Goal: Check status: Check status

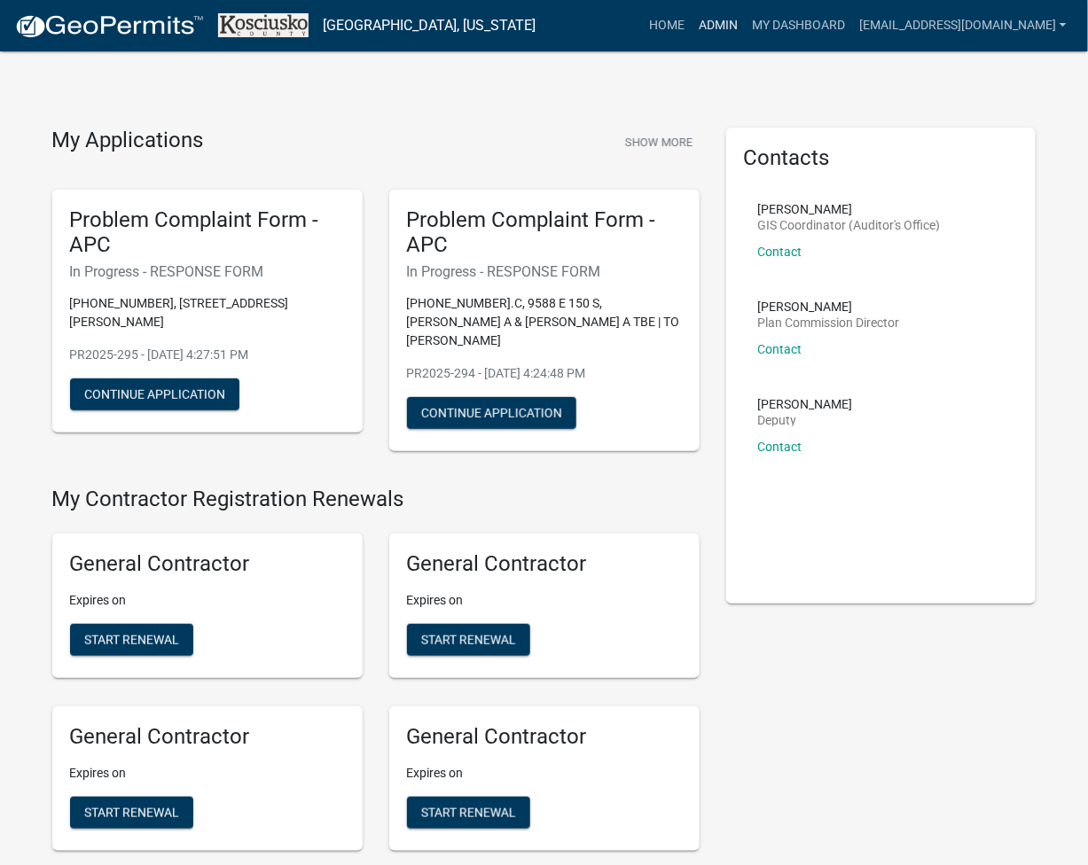
click at [745, 12] on link "Admin" at bounding box center [717, 26] width 53 height 34
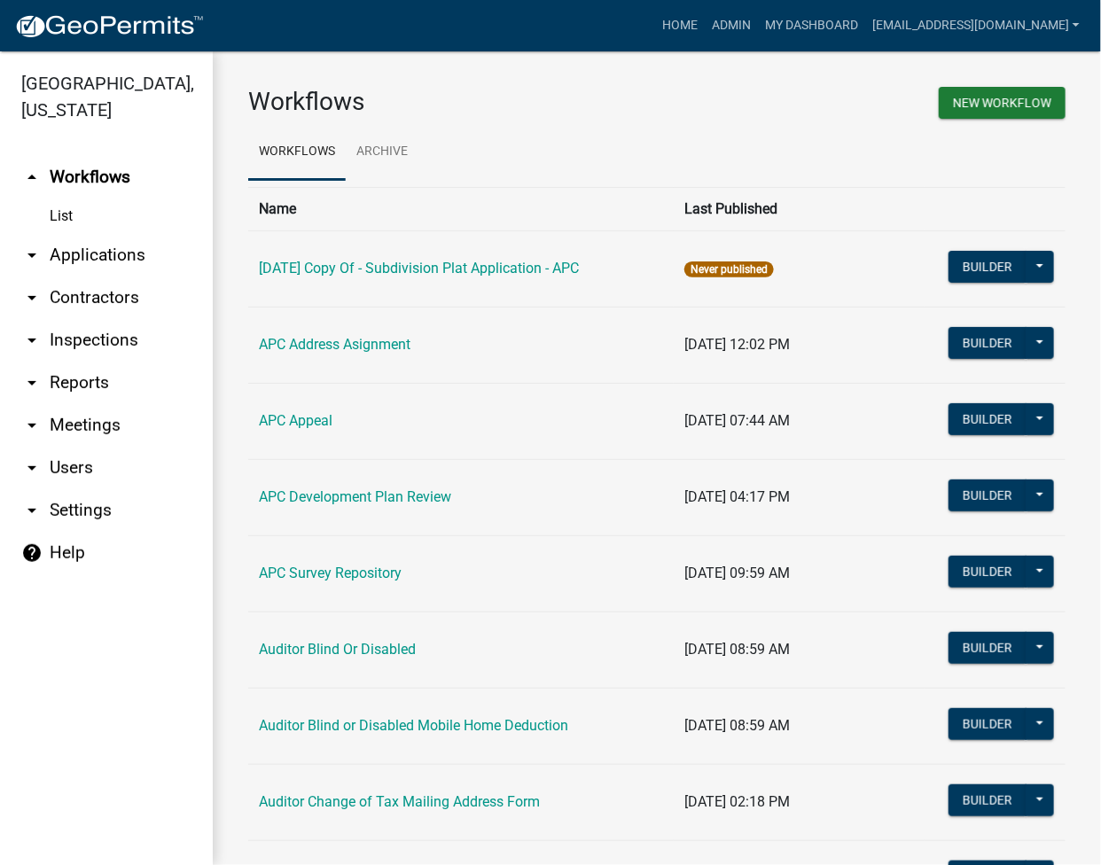
click at [98, 302] on link "arrow_drop_down Contractors" at bounding box center [106, 298] width 213 height 43
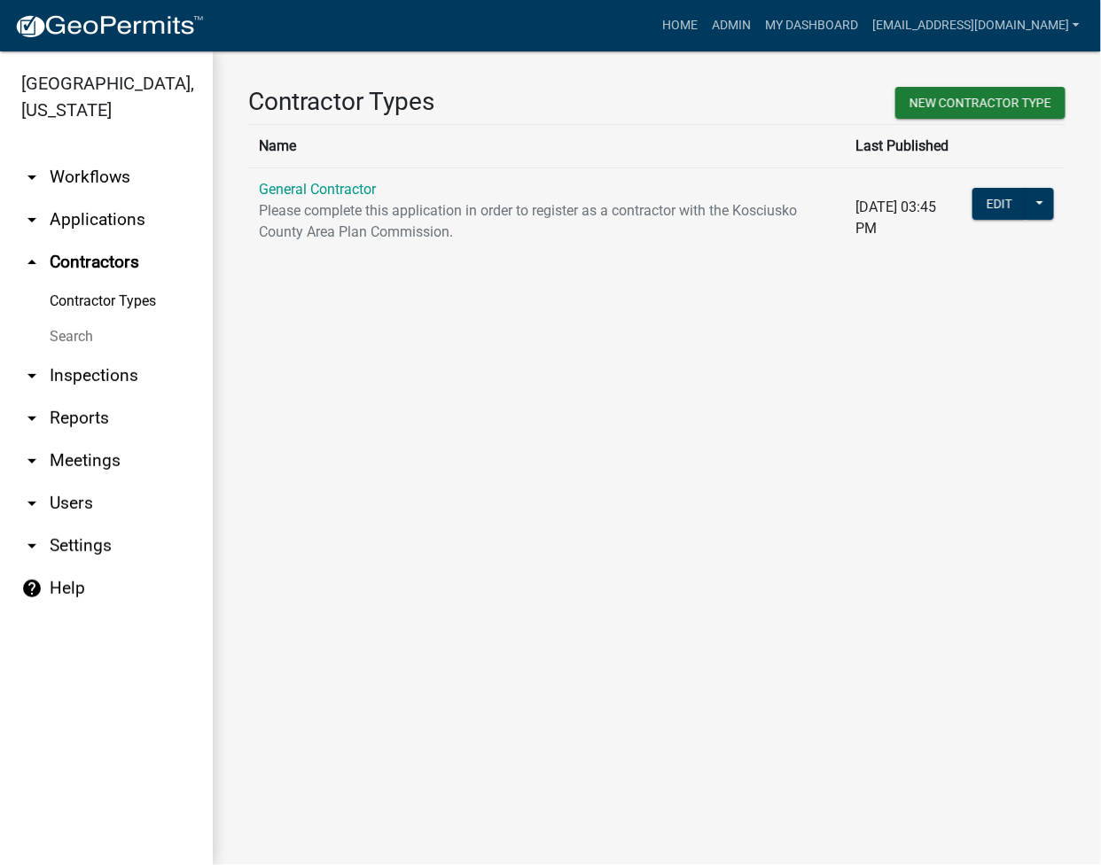
click at [90, 228] on link "arrow_drop_down Applications" at bounding box center [106, 220] width 213 height 43
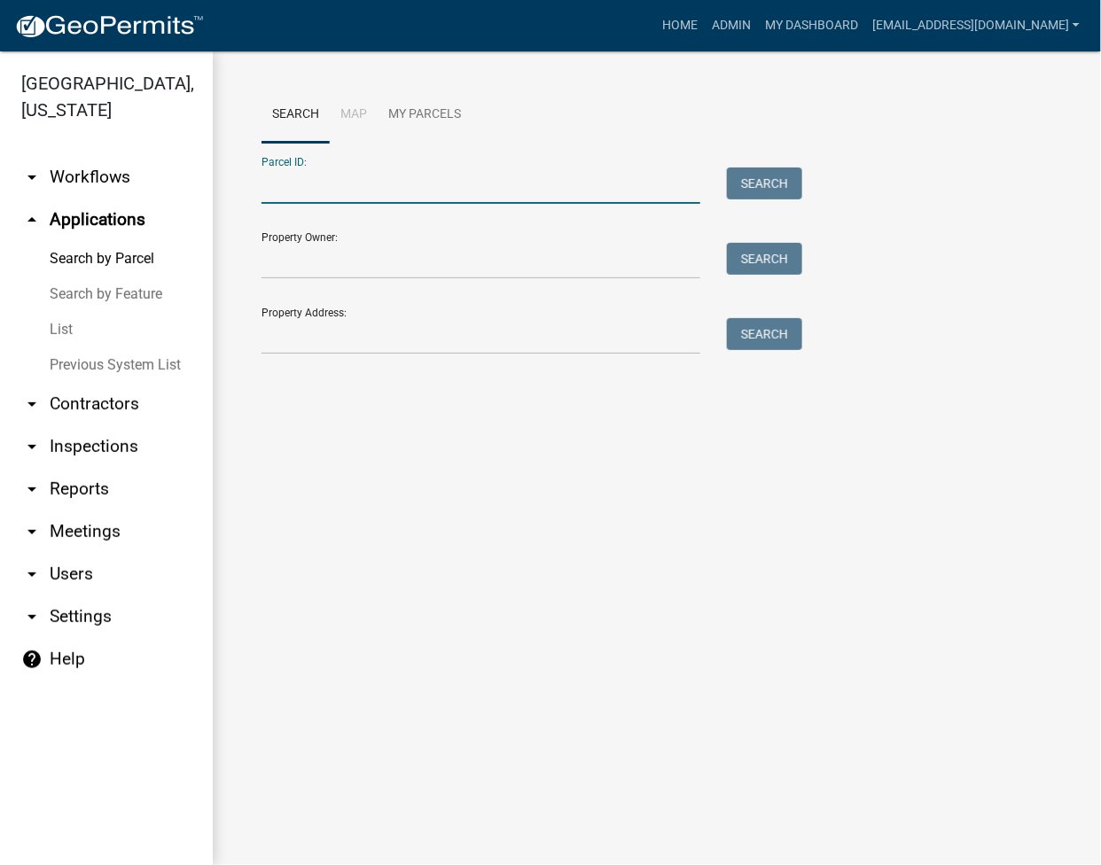
click at [371, 187] on input "Parcel ID:" at bounding box center [480, 186] width 439 height 36
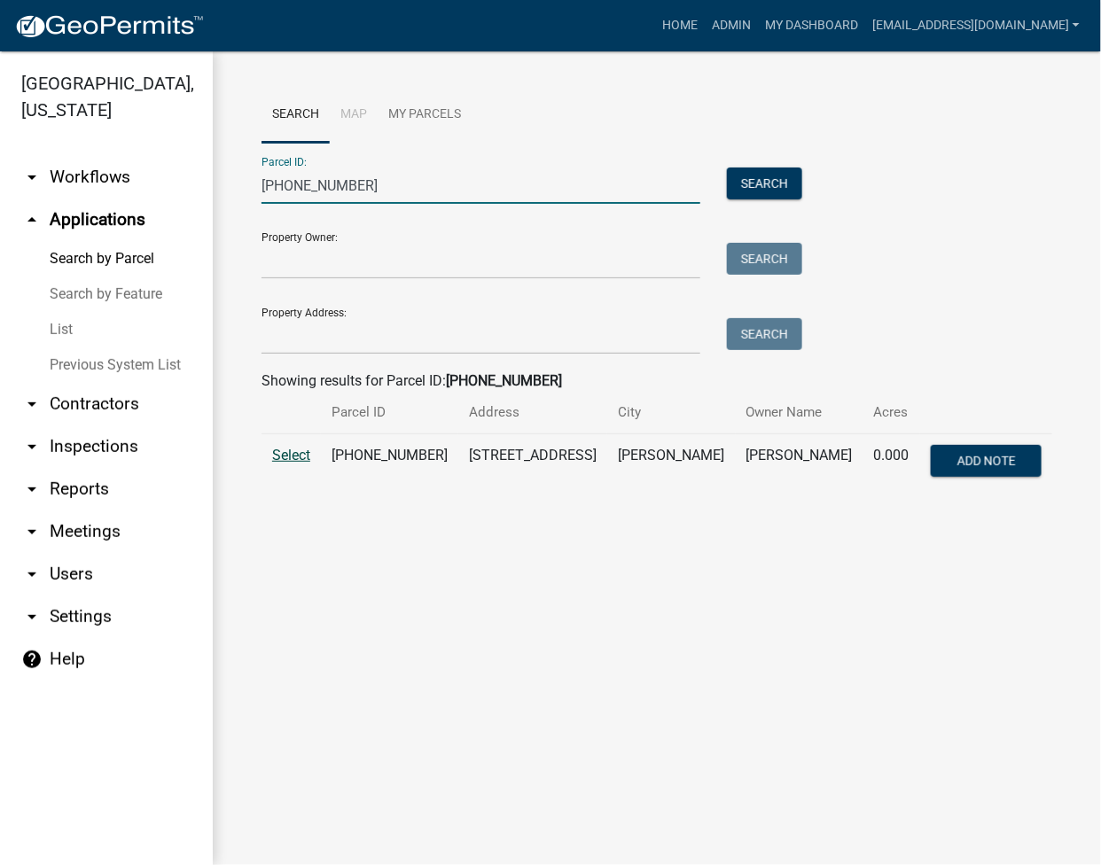
type input "025-005-017"
click at [291, 458] on span "Select" at bounding box center [291, 455] width 38 height 17
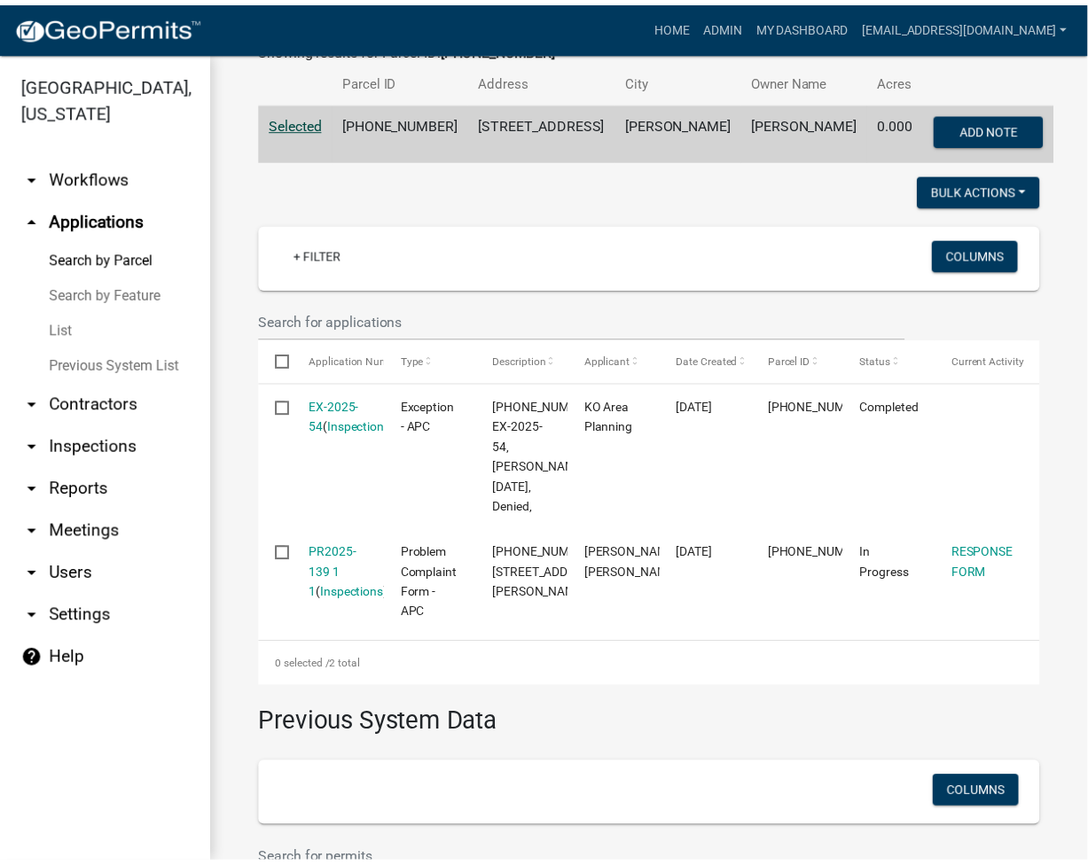
scroll to position [472, 0]
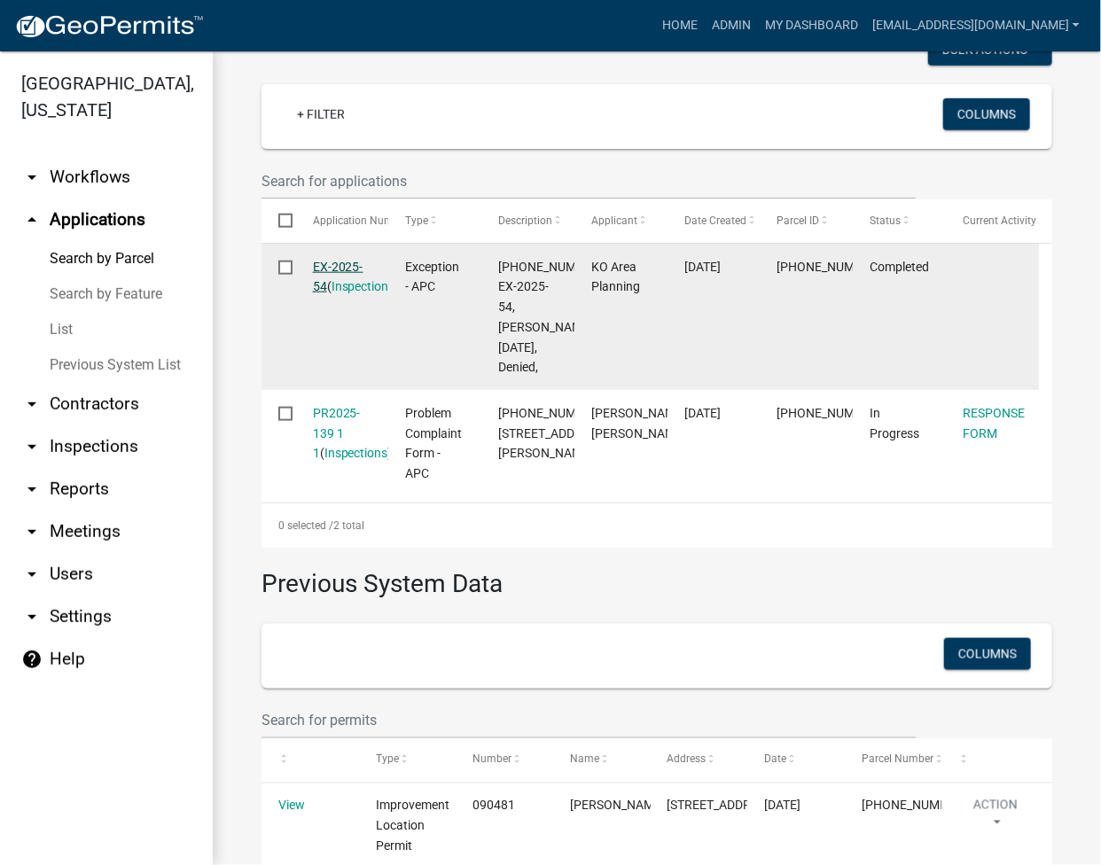
click at [316, 263] on link "EX-2025-54" at bounding box center [338, 277] width 51 height 35
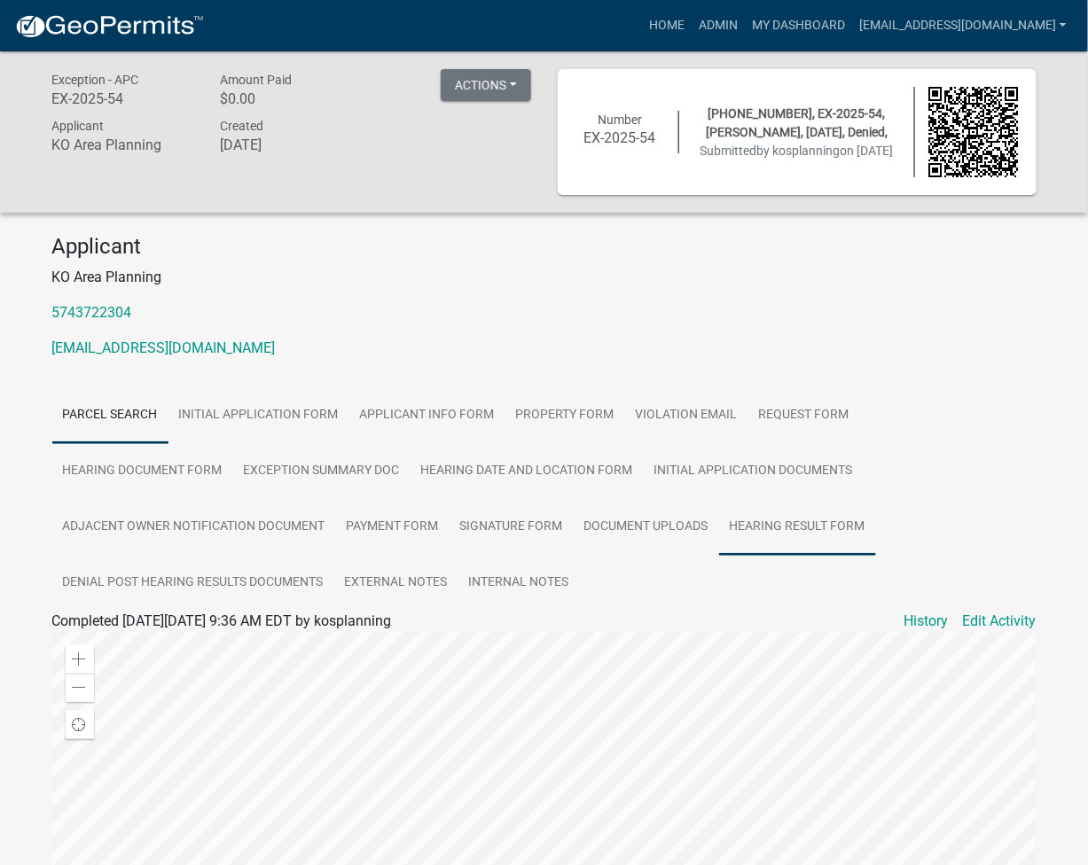
click at [719, 529] on link "Hearing Result Form" at bounding box center [797, 527] width 157 height 57
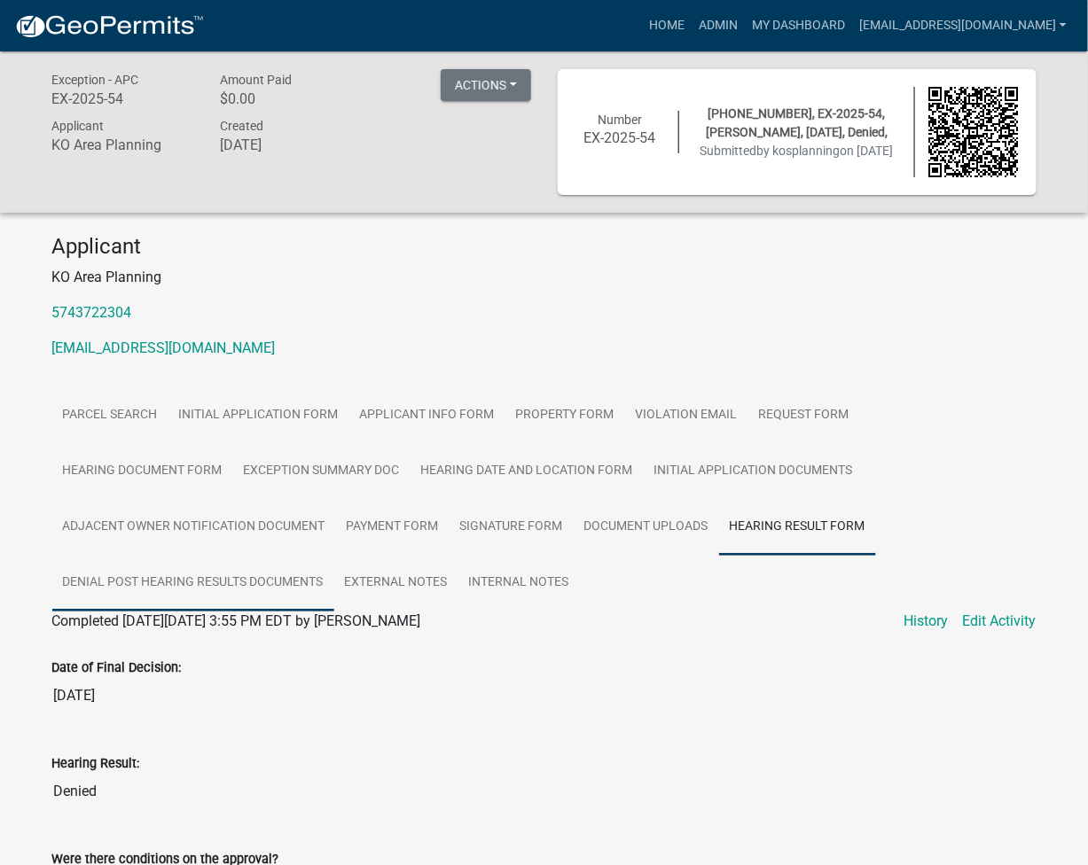
click at [334, 555] on link "Denial Post Hearing Results Documents" at bounding box center [193, 583] width 282 height 57
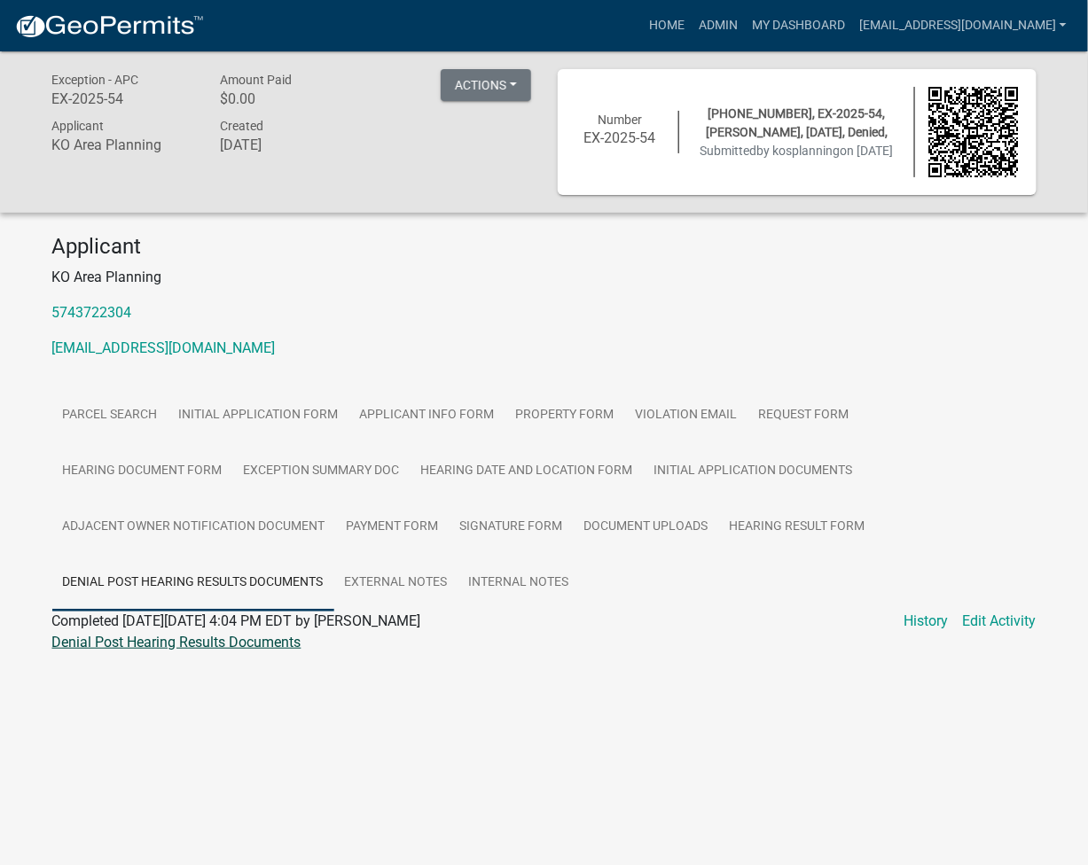
click at [238, 641] on link "Denial Post Hearing Results Documents" at bounding box center [176, 642] width 249 height 17
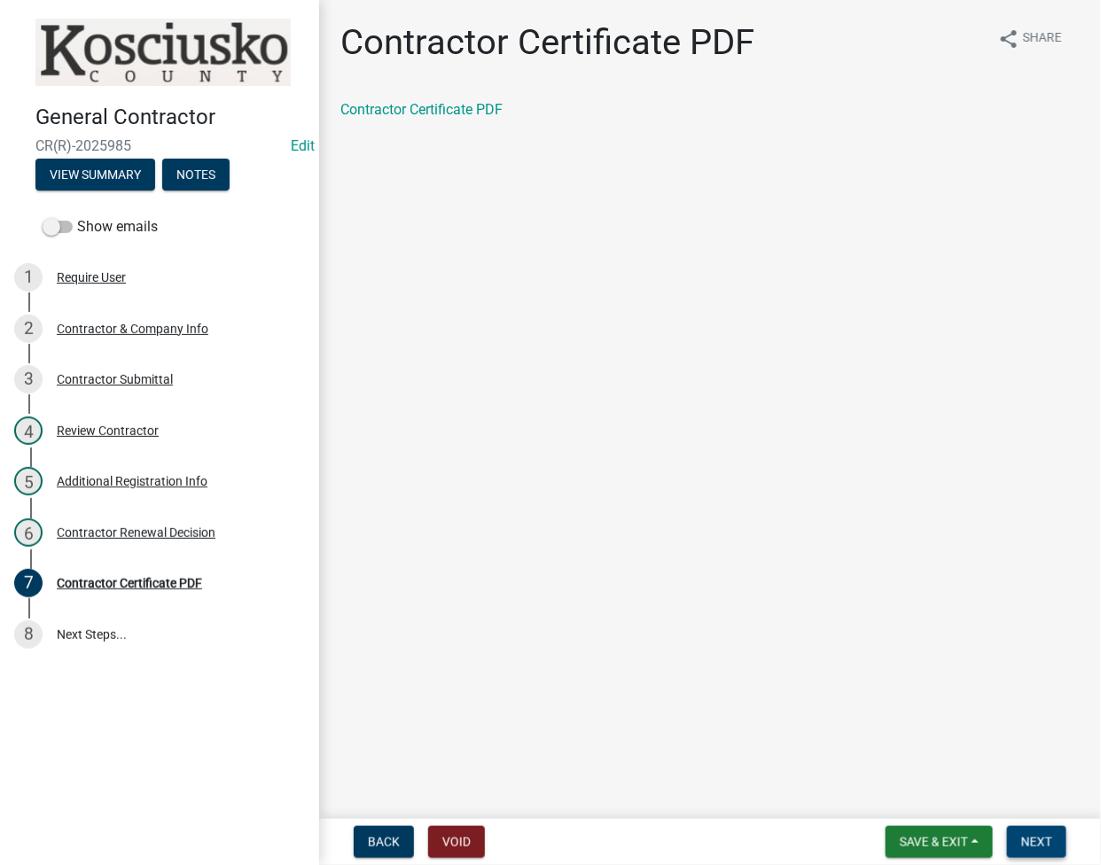
click at [1023, 847] on span "Next" at bounding box center [1036, 842] width 31 height 14
